Goal: Information Seeking & Learning: Find contact information

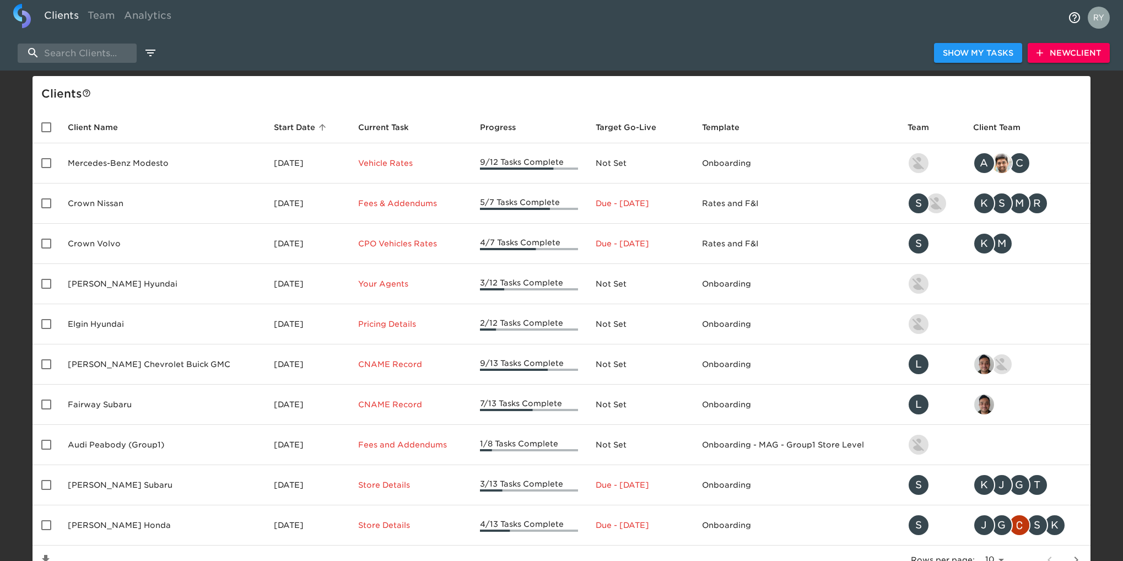
select select "10"
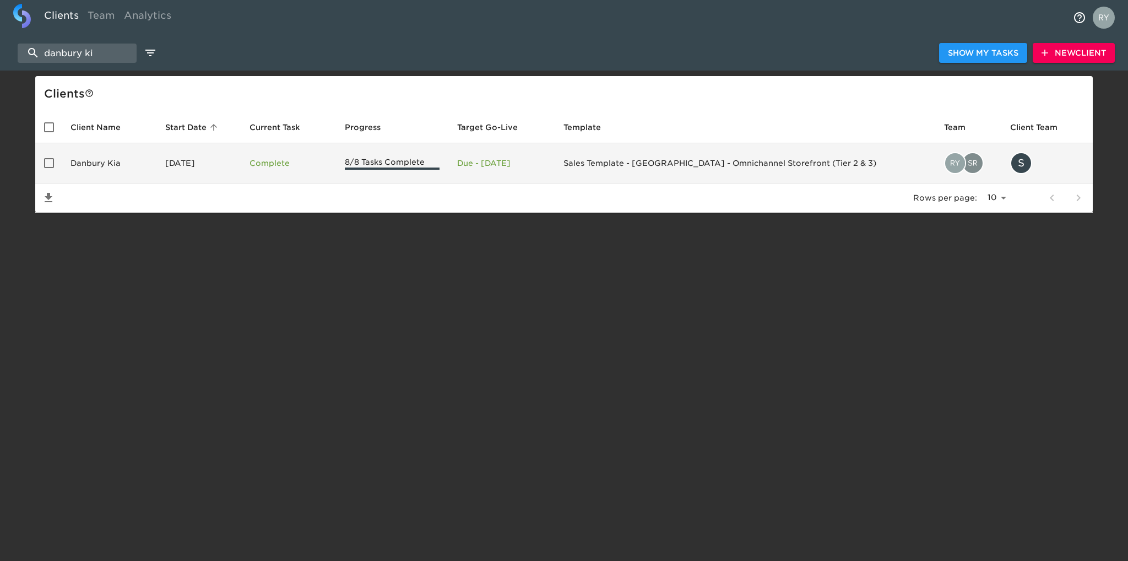
type input "danbury ki"
click at [90, 159] on td "Danbury Kia" at bounding box center [109, 163] width 95 height 40
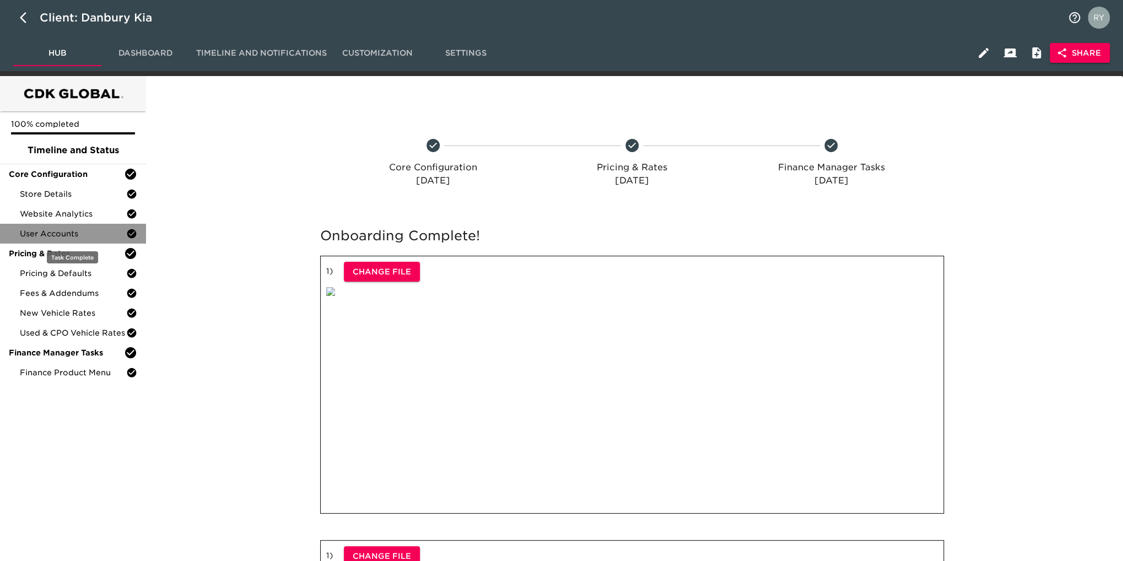
click at [29, 235] on span "User Accounts" at bounding box center [73, 233] width 106 height 11
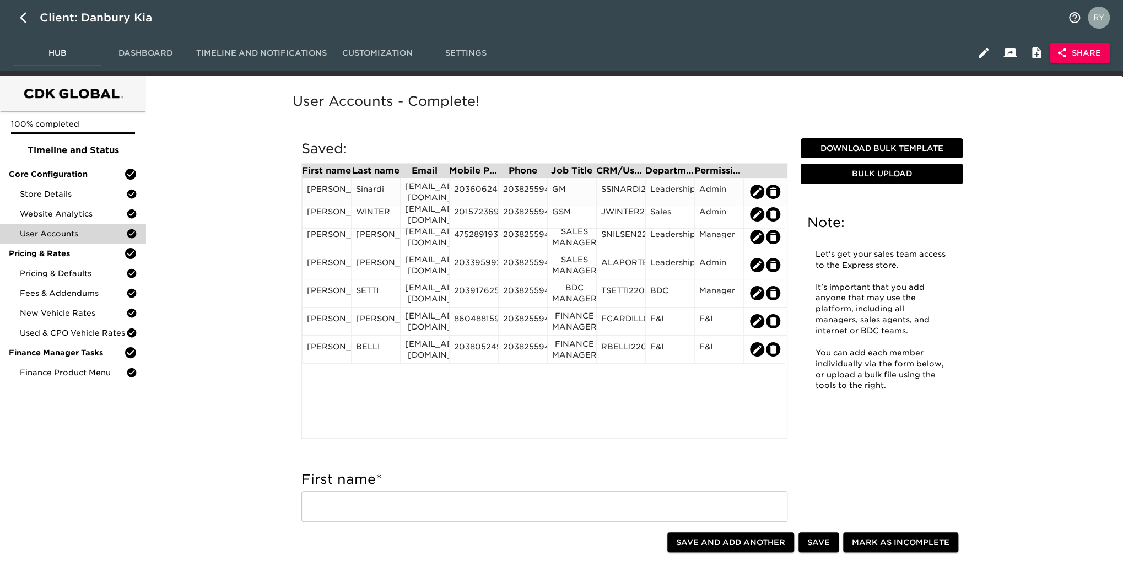
click at [435, 194] on div "[EMAIL_ADDRESS][DOMAIN_NAME]" at bounding box center [425, 192] width 40 height 22
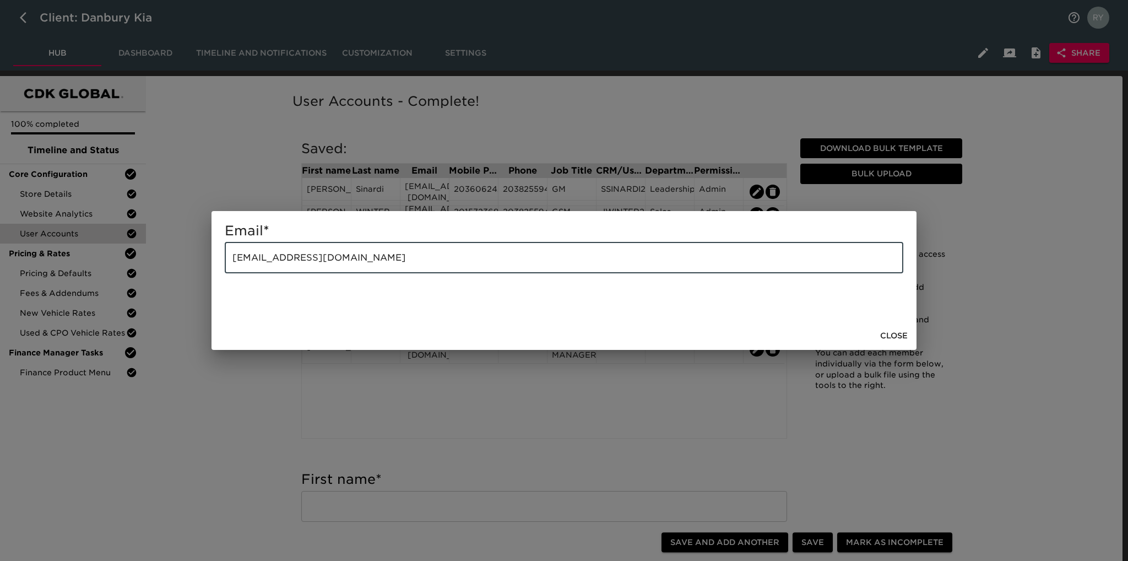
drag, startPoint x: 399, startPoint y: 259, endPoint x: 228, endPoint y: 261, distance: 170.8
click at [228, 261] on input "[EMAIL_ADDRESS][DOMAIN_NAME]" at bounding box center [564, 257] width 679 height 31
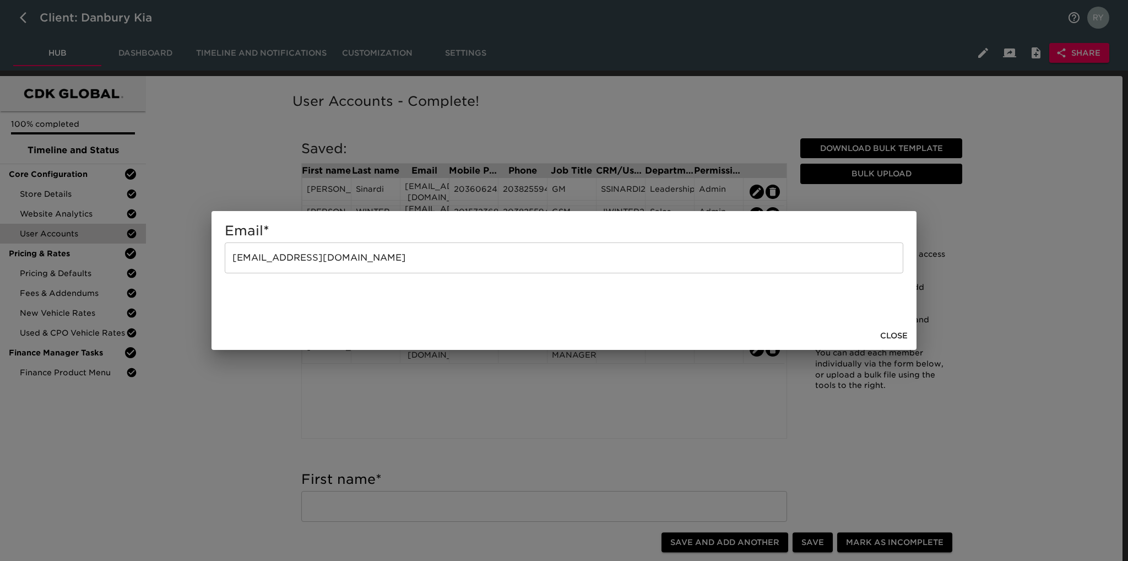
click at [495, 404] on div "Email * [EMAIL_ADDRESS][DOMAIN_NAME] ​ Close" at bounding box center [564, 280] width 1128 height 561
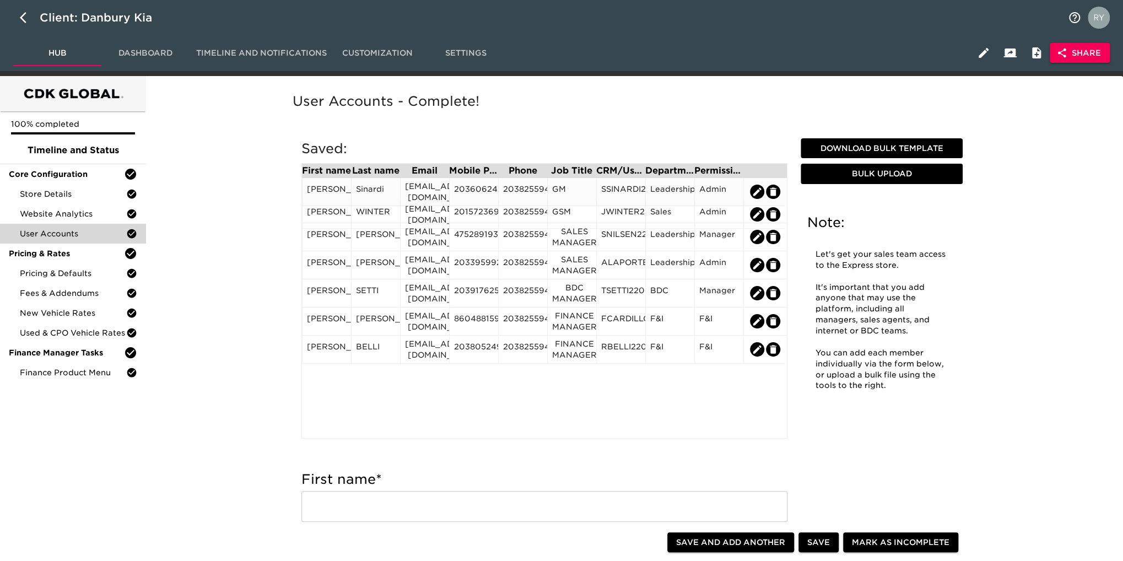
click at [474, 192] on div "2036062423" at bounding box center [474, 191] width 40 height 17
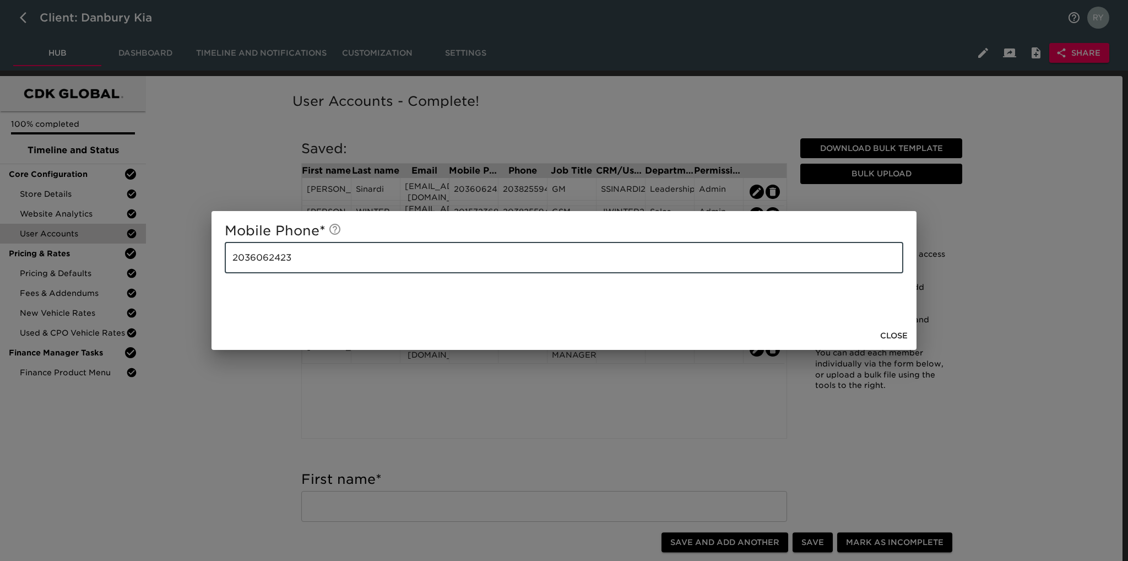
drag, startPoint x: 326, startPoint y: 258, endPoint x: 233, endPoint y: 262, distance: 93.8
click at [233, 262] on input "2036062423" at bounding box center [564, 257] width 679 height 31
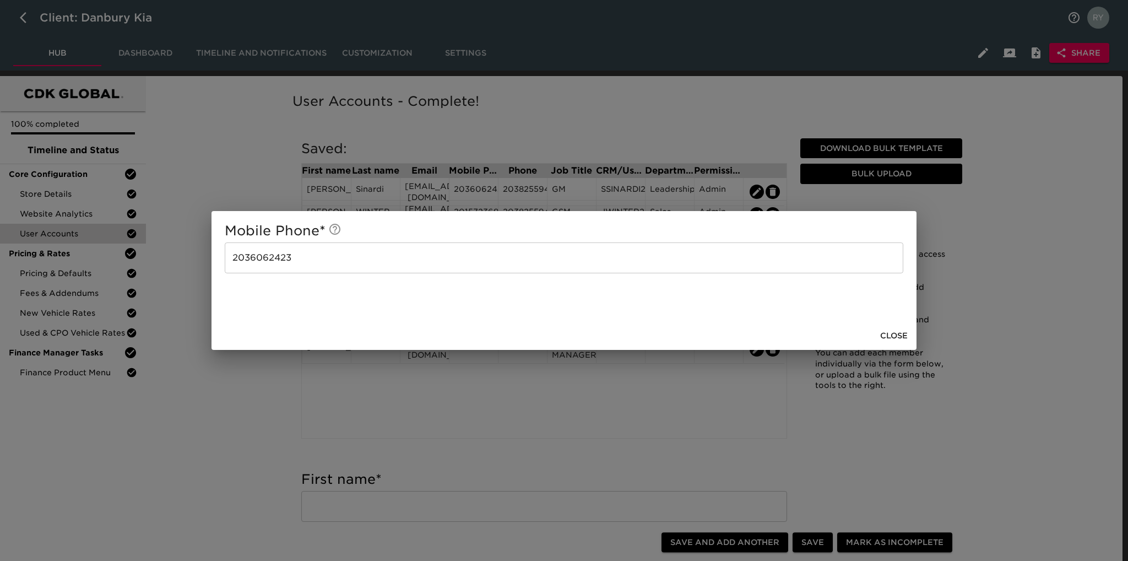
click at [225, 462] on div "Mobile Phone * [PHONE_NUMBER] ​ Close" at bounding box center [564, 280] width 1128 height 561
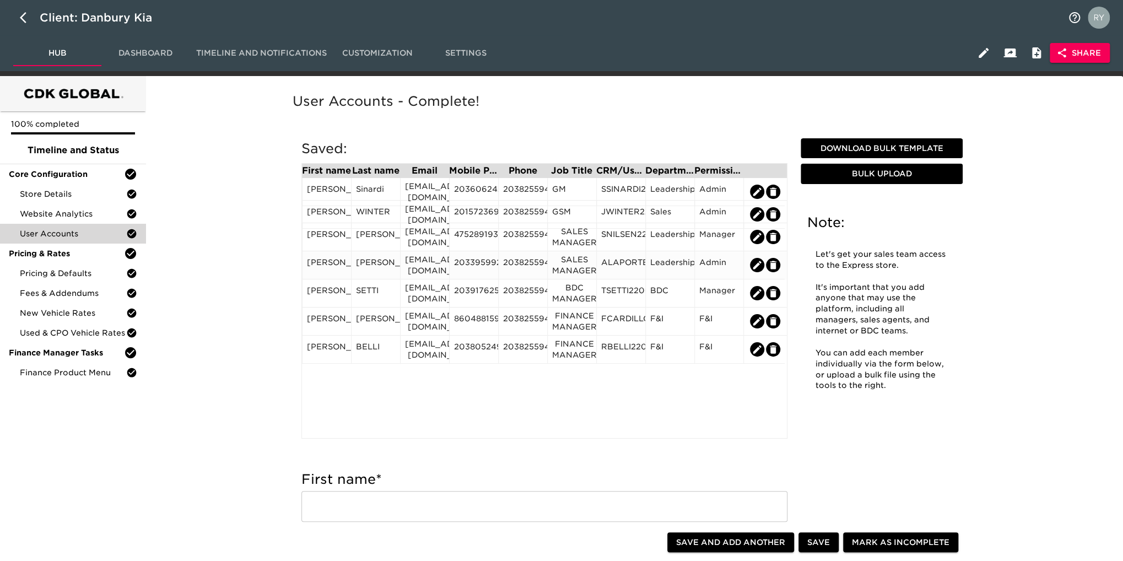
click at [419, 273] on div "[EMAIL_ADDRESS][DOMAIN_NAME]" at bounding box center [424, 265] width 49 height 28
click at [420, 266] on div "[EMAIL_ADDRESS][DOMAIN_NAME]" at bounding box center [425, 265] width 40 height 22
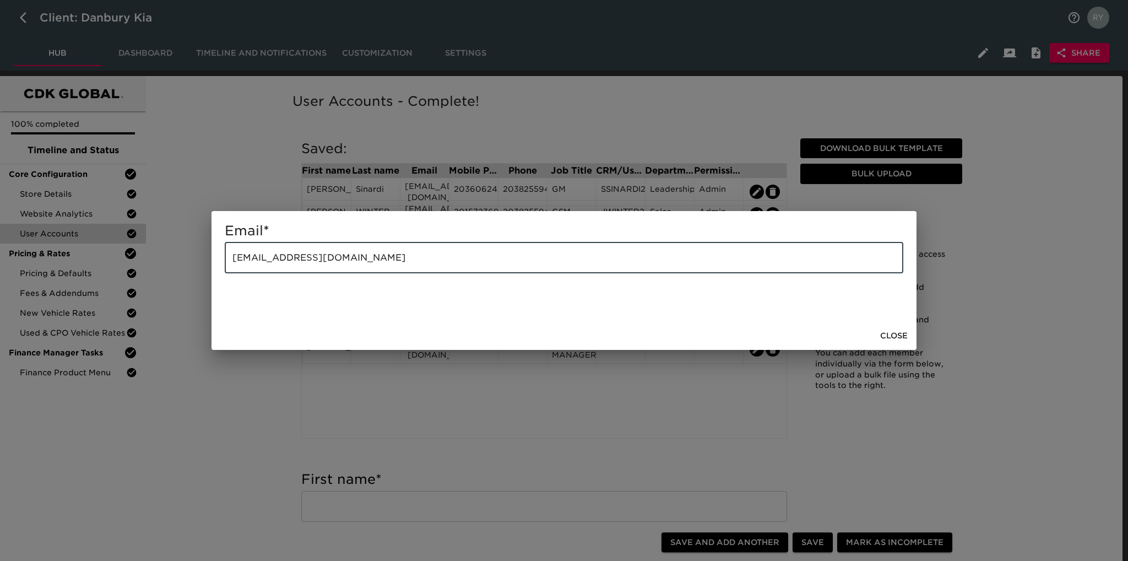
drag, startPoint x: 403, startPoint y: 254, endPoint x: 230, endPoint y: 255, distance: 173.0
click at [230, 255] on input "[EMAIL_ADDRESS][DOMAIN_NAME]" at bounding box center [564, 257] width 679 height 31
click at [294, 409] on div "Email * [EMAIL_ADDRESS][DOMAIN_NAME] ​ Close" at bounding box center [564, 280] width 1128 height 561
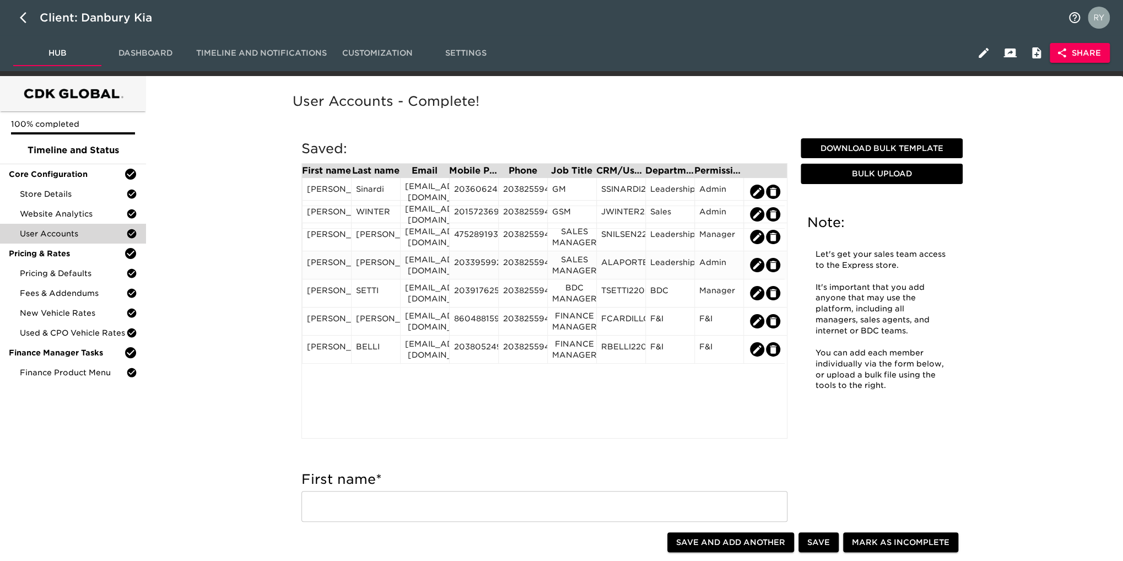
click at [473, 267] on div "2033959927" at bounding box center [474, 265] width 40 height 17
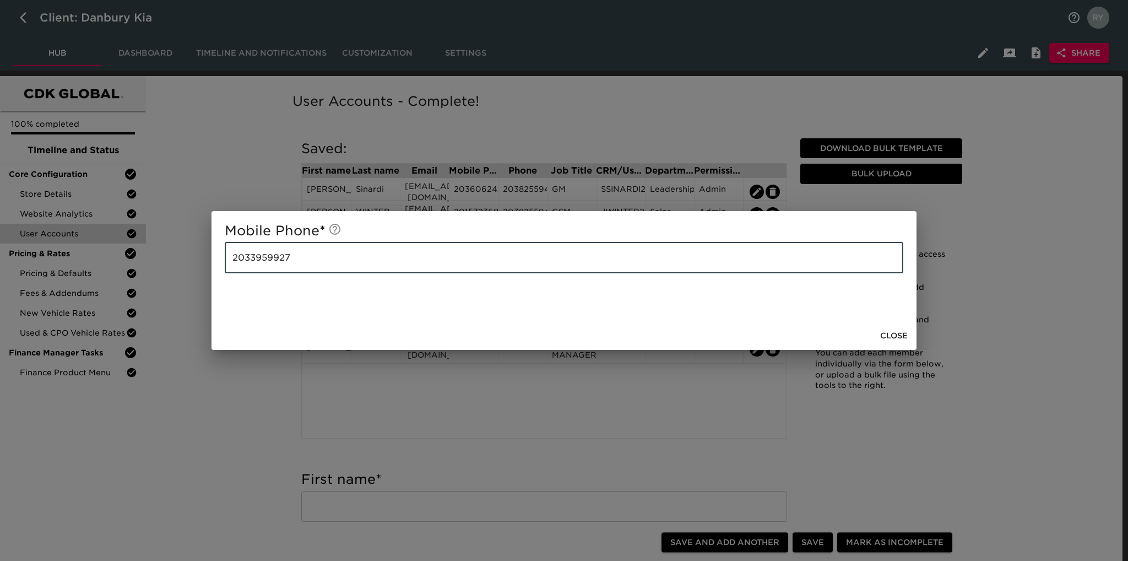
drag, startPoint x: 346, startPoint y: 268, endPoint x: 219, endPoint y: 268, distance: 127.3
click at [219, 268] on div "Mobile Phone * [PHONE_NUMBER] ​" at bounding box center [564, 266] width 705 height 110
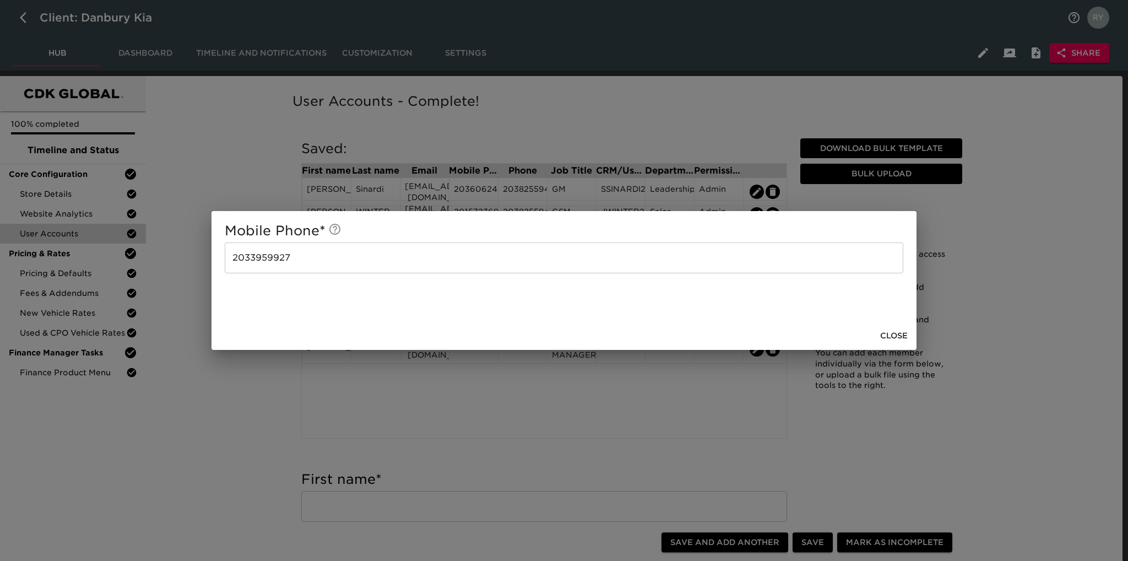
click at [229, 455] on div "Mobile Phone * [PHONE_NUMBER] ​ Close" at bounding box center [564, 280] width 1128 height 561
